Goal: Information Seeking & Learning: Learn about a topic

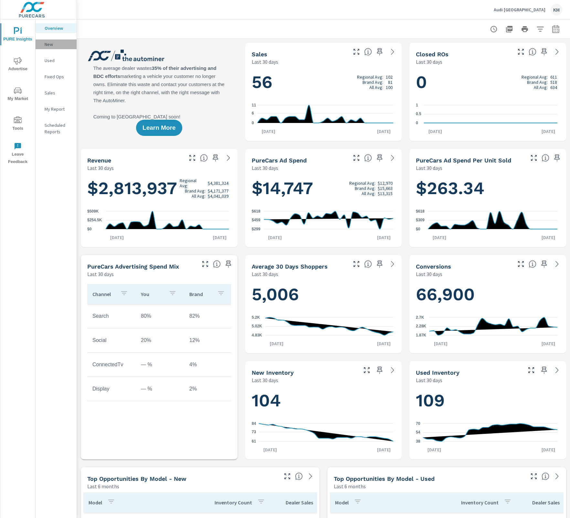
click at [51, 45] on p "New" at bounding box center [58, 44] width 27 height 6
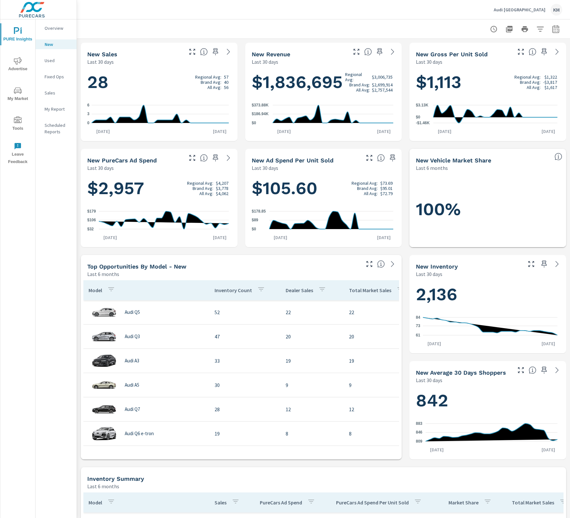
click at [490, 293] on h1 "2,136" at bounding box center [488, 294] width 144 height 22
click at [554, 265] on icon at bounding box center [558, 264] width 8 height 8
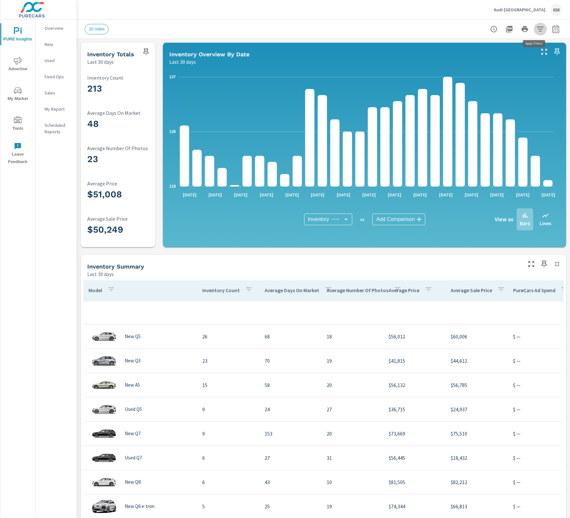
click at [537, 27] on icon "button" at bounding box center [541, 29] width 8 height 8
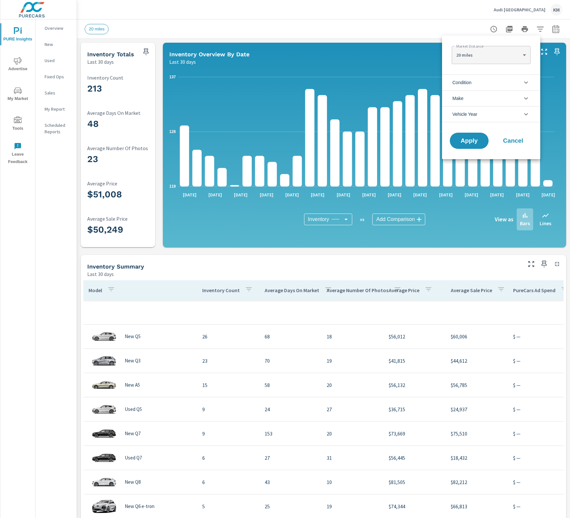
click at [471, 81] on span "Condition" at bounding box center [462, 83] width 19 height 16
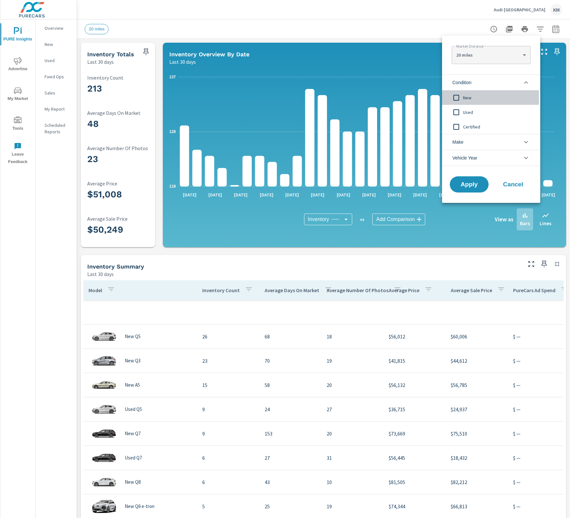
click at [463, 96] on input "filter options" at bounding box center [457, 98] width 14 height 14
click at [468, 175] on div "Apply Cancel" at bounding box center [491, 185] width 98 height 34
click at [466, 192] on div "Apply Cancel" at bounding box center [491, 185] width 98 height 34
click at [465, 188] on button "Apply" at bounding box center [469, 184] width 40 height 17
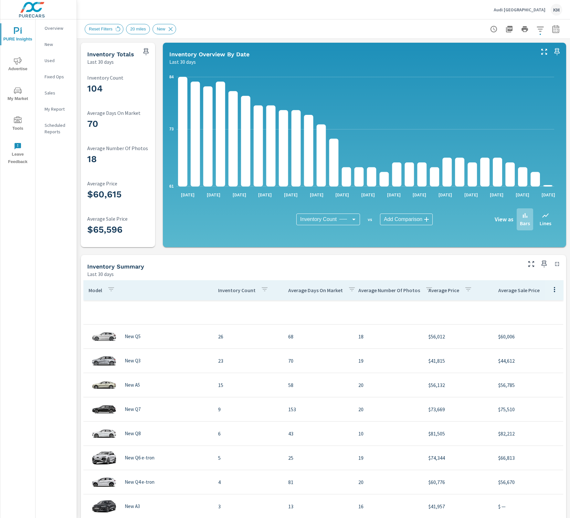
click at [60, 48] on div "New" at bounding box center [56, 44] width 41 height 10
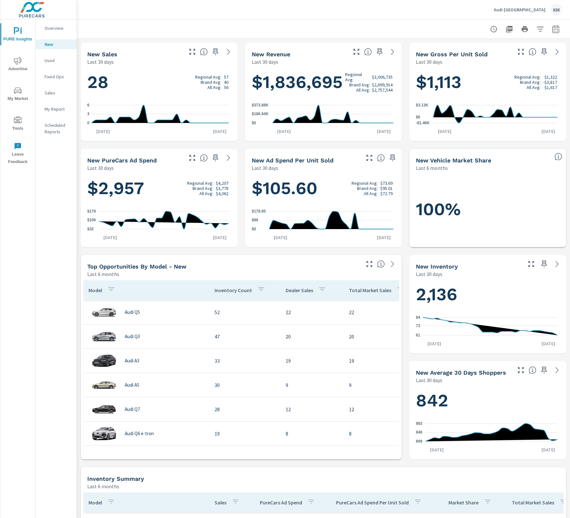
drag, startPoint x: 233, startPoint y: 53, endPoint x: 228, endPoint y: 54, distance: 4.7
click at [232, 53] on div at bounding box center [211, 50] width 53 height 14
click at [227, 53] on icon at bounding box center [229, 52] width 8 height 8
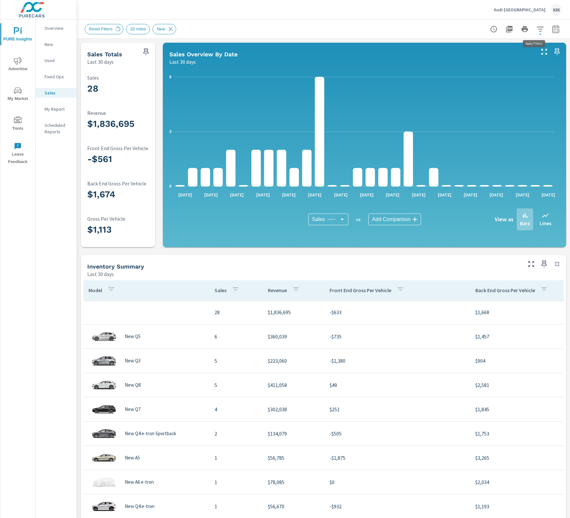
click at [537, 27] on icon "button" at bounding box center [541, 29] width 8 height 8
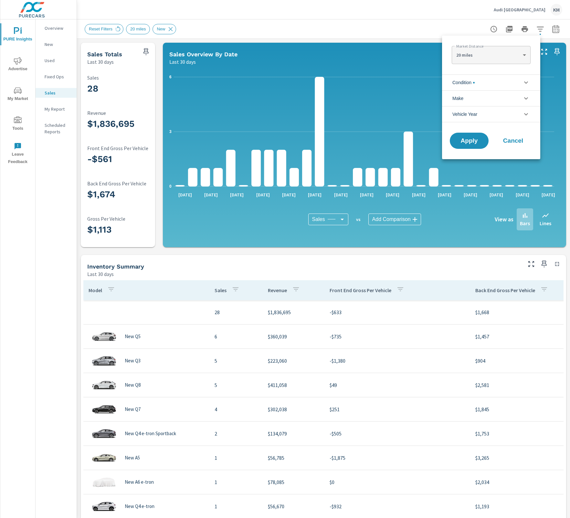
click at [475, 82] on span "filter options" at bounding box center [474, 83] width 2 height 2
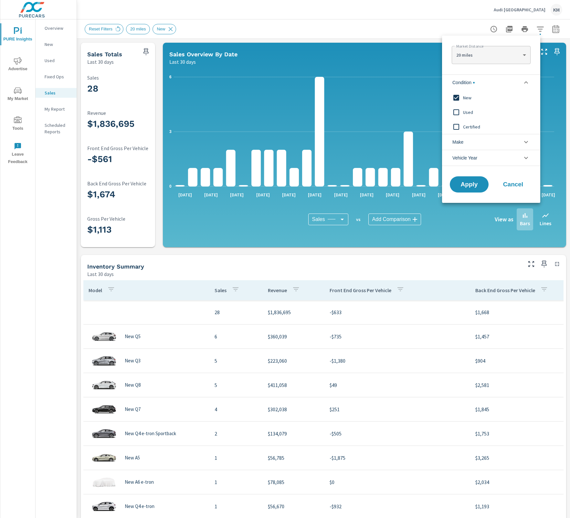
click at [395, 69] on div at bounding box center [285, 259] width 570 height 518
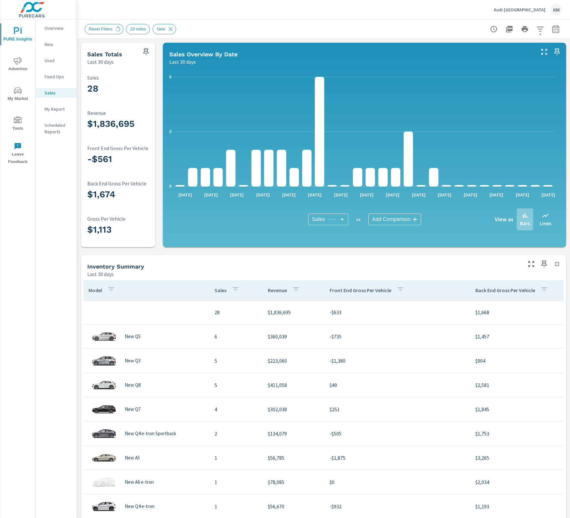
click at [537, 32] on icon "button" at bounding box center [541, 29] width 8 height 8
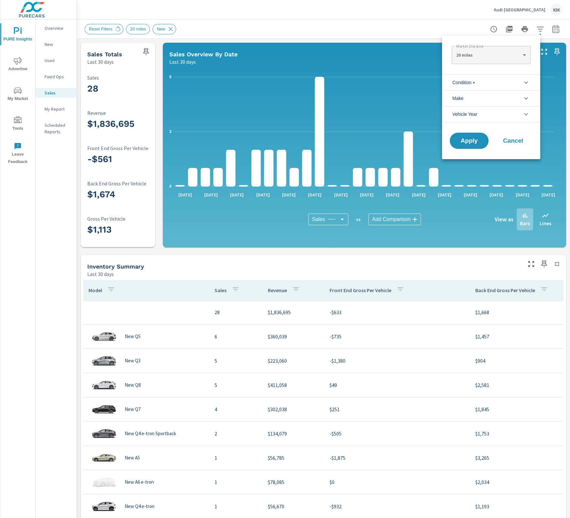
click at [493, 84] on li "Condition" at bounding box center [491, 82] width 98 height 16
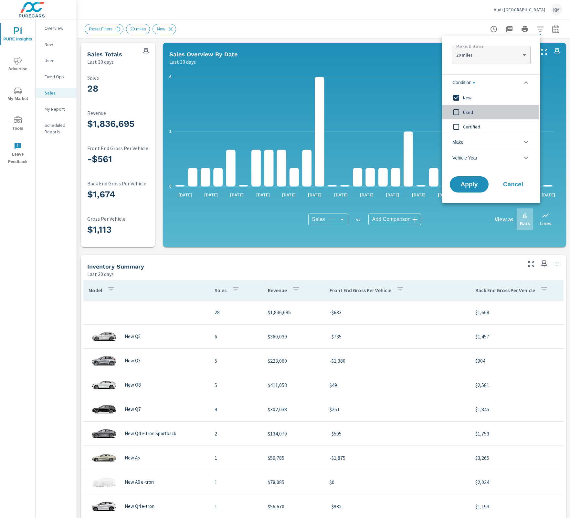
click at [459, 110] on input "filter options" at bounding box center [457, 112] width 14 height 14
click at [464, 130] on span "Certified" at bounding box center [498, 127] width 71 height 8
click at [465, 185] on span "Apply" at bounding box center [469, 184] width 27 height 6
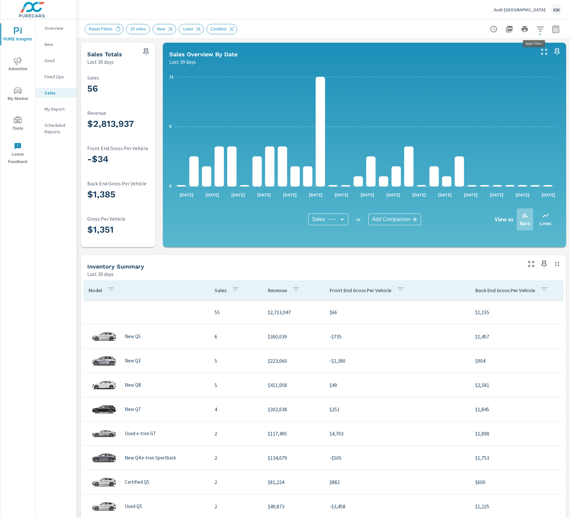
click at [537, 29] on icon "button" at bounding box center [541, 29] width 8 height 8
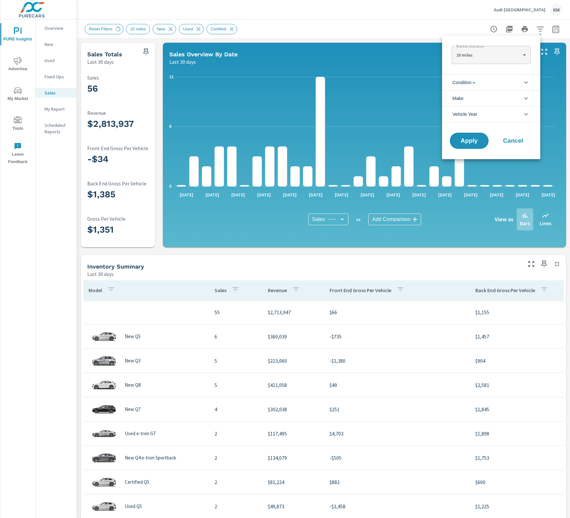
scroll to position [29, 0]
click at [398, 37] on div at bounding box center [285, 259] width 570 height 518
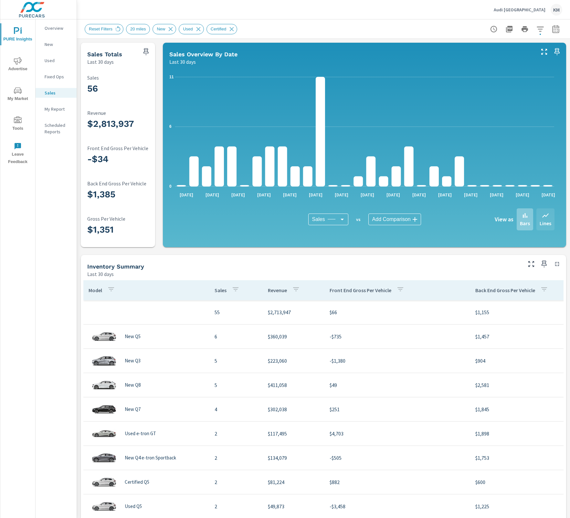
click at [537, 219] on div "Lines" at bounding box center [546, 219] width 18 height 22
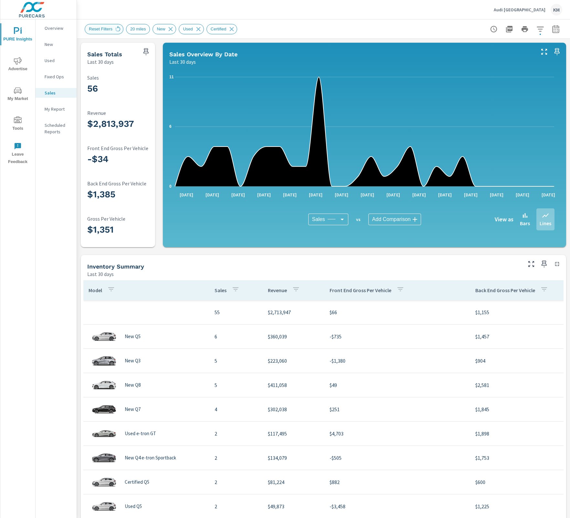
click at [108, 30] on span "Reset Filters" at bounding box center [100, 29] width 31 height 5
click at [53, 62] on p "Used" at bounding box center [58, 60] width 27 height 6
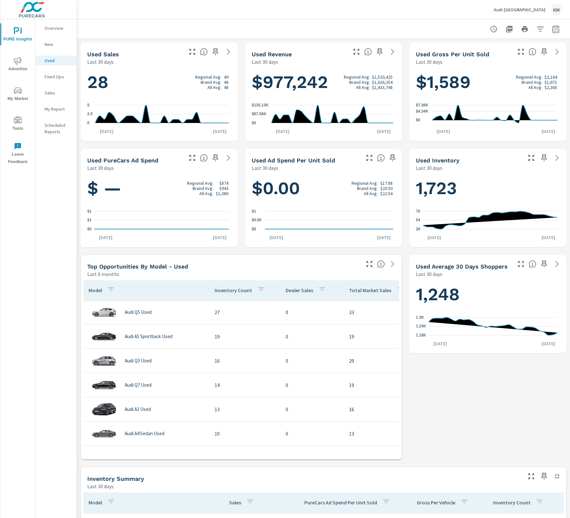
click at [530, 171] on div "Used Inventory Last 30 days" at bounding box center [488, 160] width 157 height 23
click at [554, 155] on icon at bounding box center [558, 158] width 8 height 8
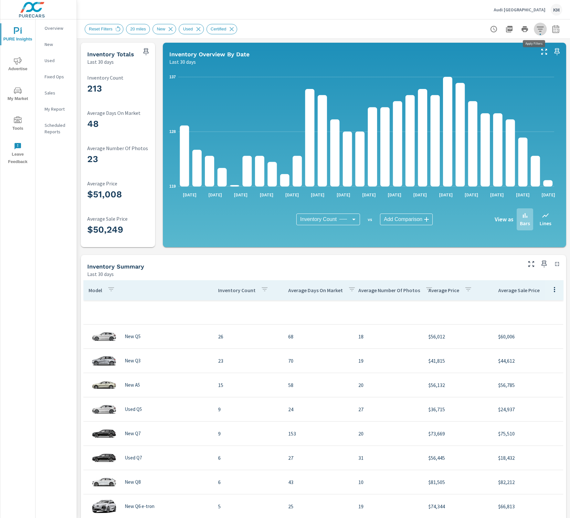
click at [537, 29] on icon "button" at bounding box center [540, 29] width 7 height 5
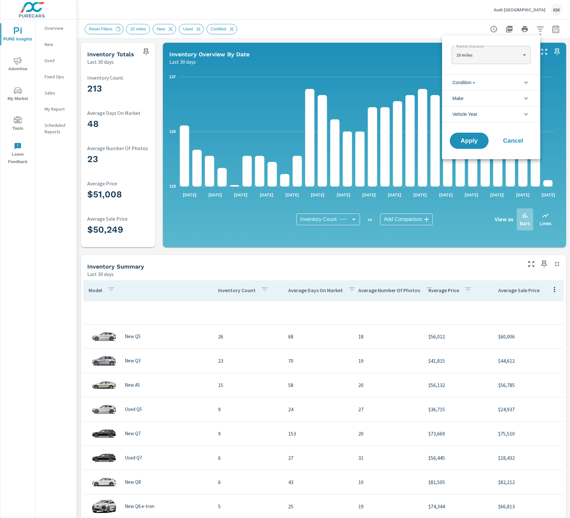
scroll to position [29, 0]
click at [515, 83] on li "Condition" at bounding box center [491, 82] width 98 height 16
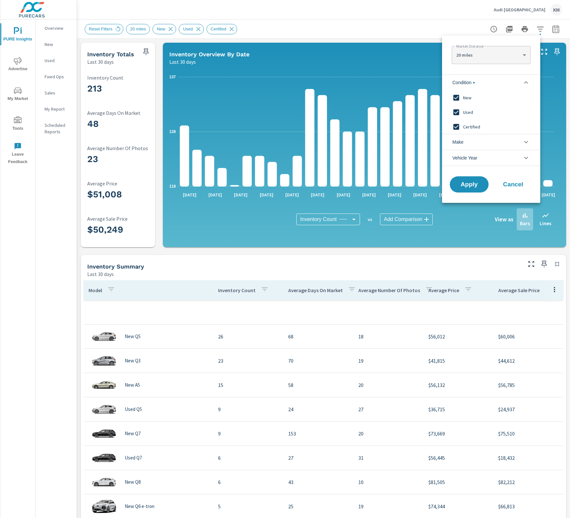
scroll to position [0, 0]
click at [476, 97] on span "New" at bounding box center [498, 98] width 71 height 8
click at [474, 182] on span "Apply" at bounding box center [469, 184] width 27 height 6
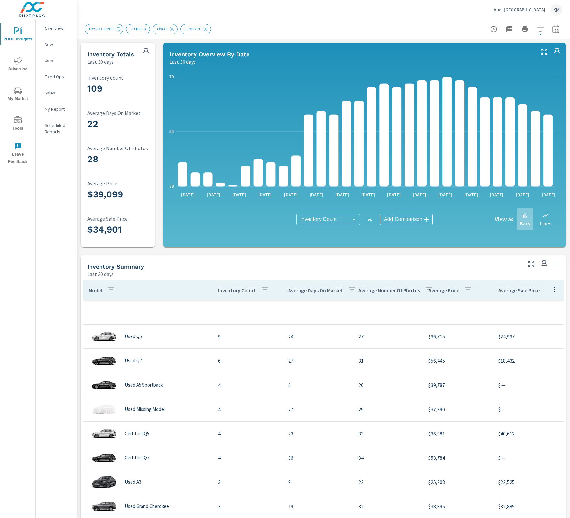
click at [54, 56] on nav "Overview New Used Fixed Ops Sales My Report Scheduled Reports" at bounding box center [56, 82] width 41 height 126
click at [54, 60] on p "Used" at bounding box center [58, 60] width 27 height 6
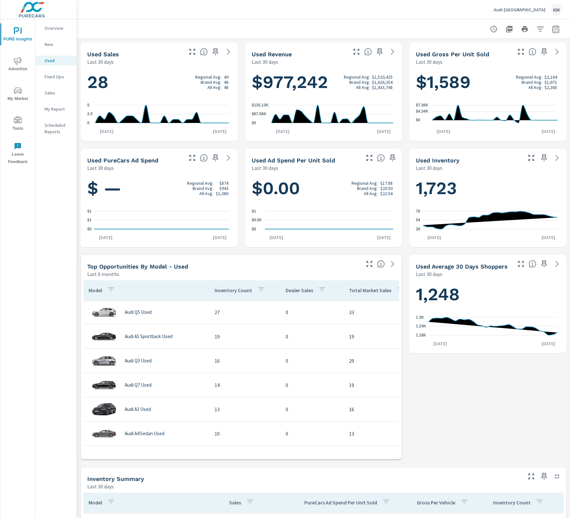
click at [225, 49] on icon at bounding box center [229, 52] width 8 height 8
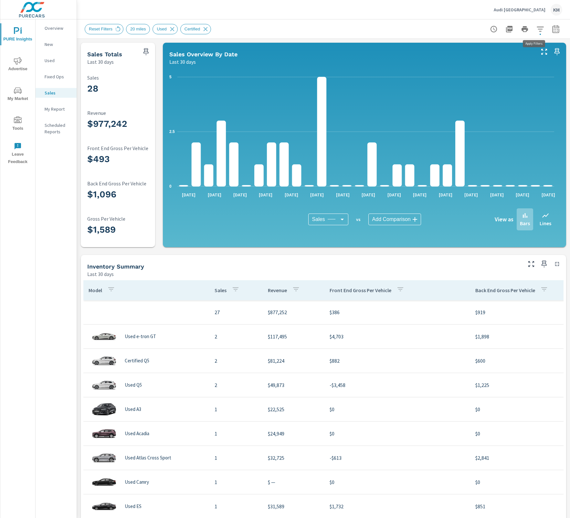
click at [537, 27] on icon "button" at bounding box center [540, 29] width 7 height 5
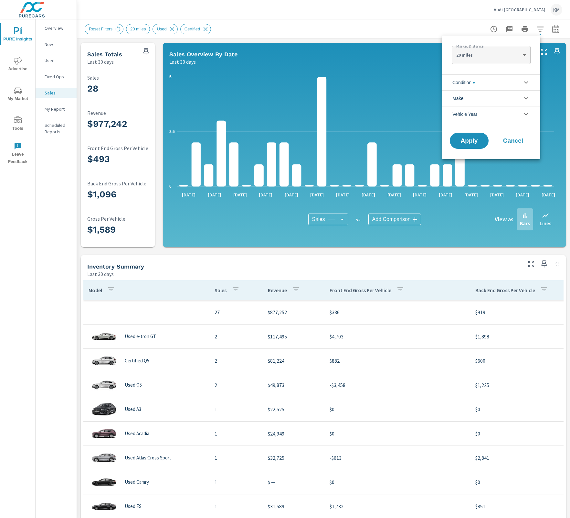
click at [492, 79] on li "Condition" at bounding box center [491, 82] width 98 height 16
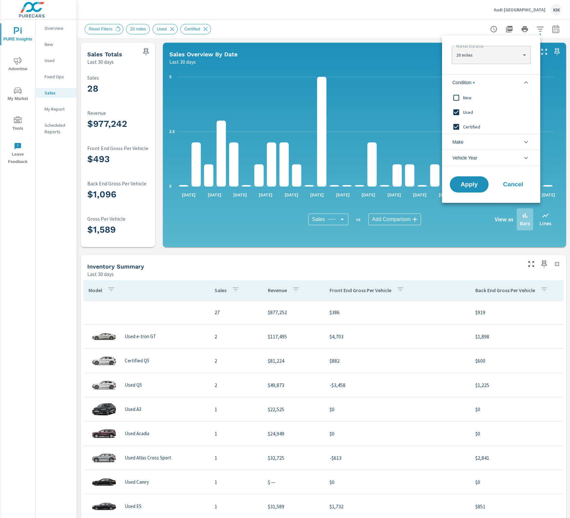
click at [465, 111] on span "Used" at bounding box center [498, 112] width 71 height 8
click at [470, 126] on span "Certified" at bounding box center [498, 127] width 71 height 8
click at [467, 186] on span "Apply" at bounding box center [469, 184] width 27 height 6
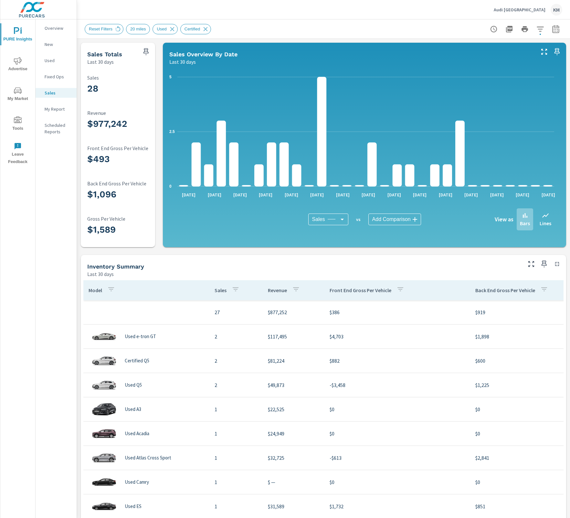
click at [537, 30] on icon "button" at bounding box center [541, 29] width 8 height 8
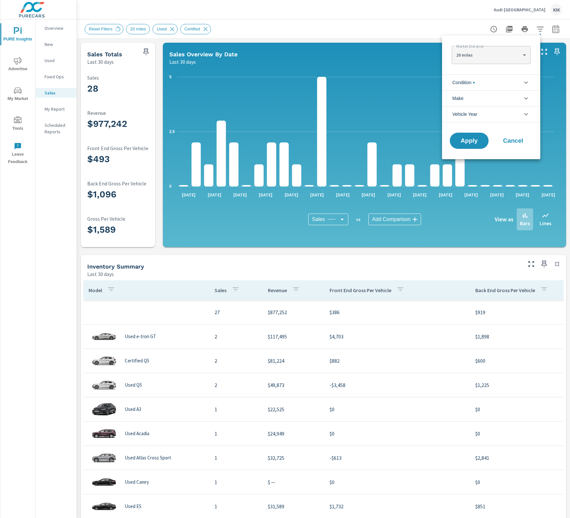
scroll to position [29, 0]
click at [459, 81] on span "Condition" at bounding box center [464, 83] width 22 height 16
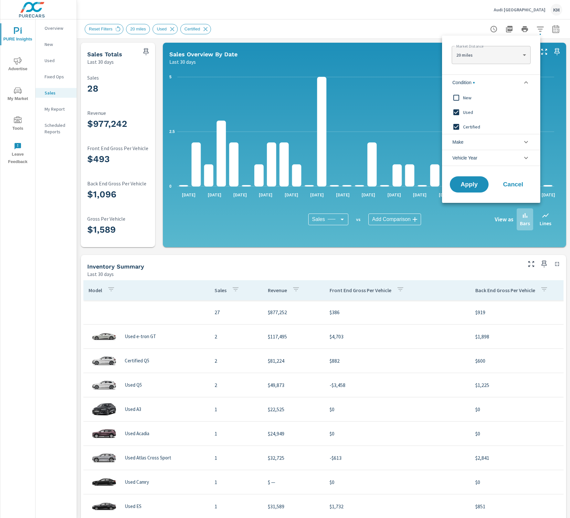
scroll to position [0, 0]
click at [458, 96] on input "filter options" at bounding box center [457, 98] width 14 height 14
click at [460, 182] on span "Apply" at bounding box center [469, 184] width 27 height 6
